Goal: Task Accomplishment & Management: Use online tool/utility

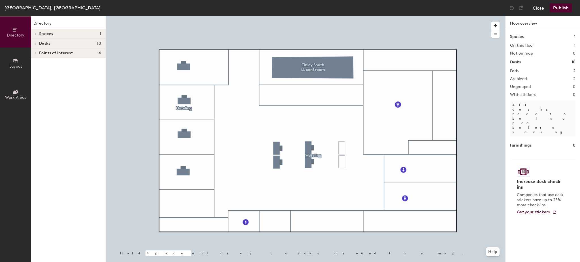
click at [539, 7] on button "Close" at bounding box center [538, 7] width 11 height 9
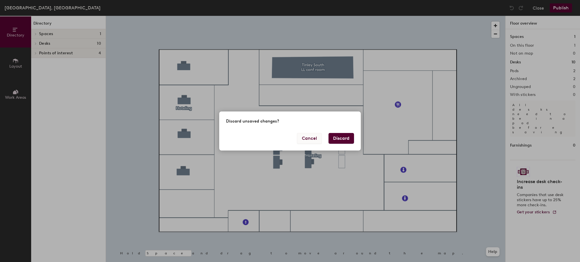
click at [307, 135] on button "Cancel" at bounding box center [309, 138] width 25 height 11
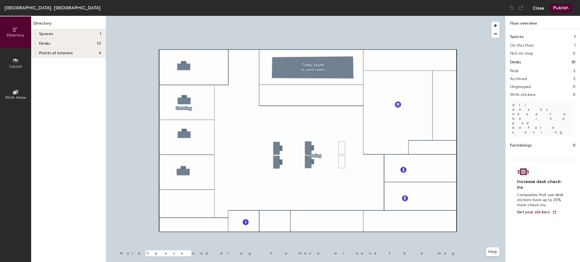
click at [543, 6] on button "Close" at bounding box center [538, 7] width 11 height 9
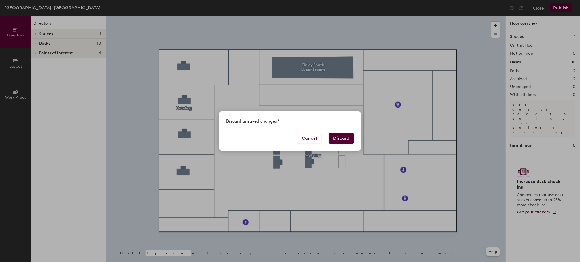
click at [343, 142] on button "Discard" at bounding box center [342, 138] width 26 height 11
